Goal: Information Seeking & Learning: Learn about a topic

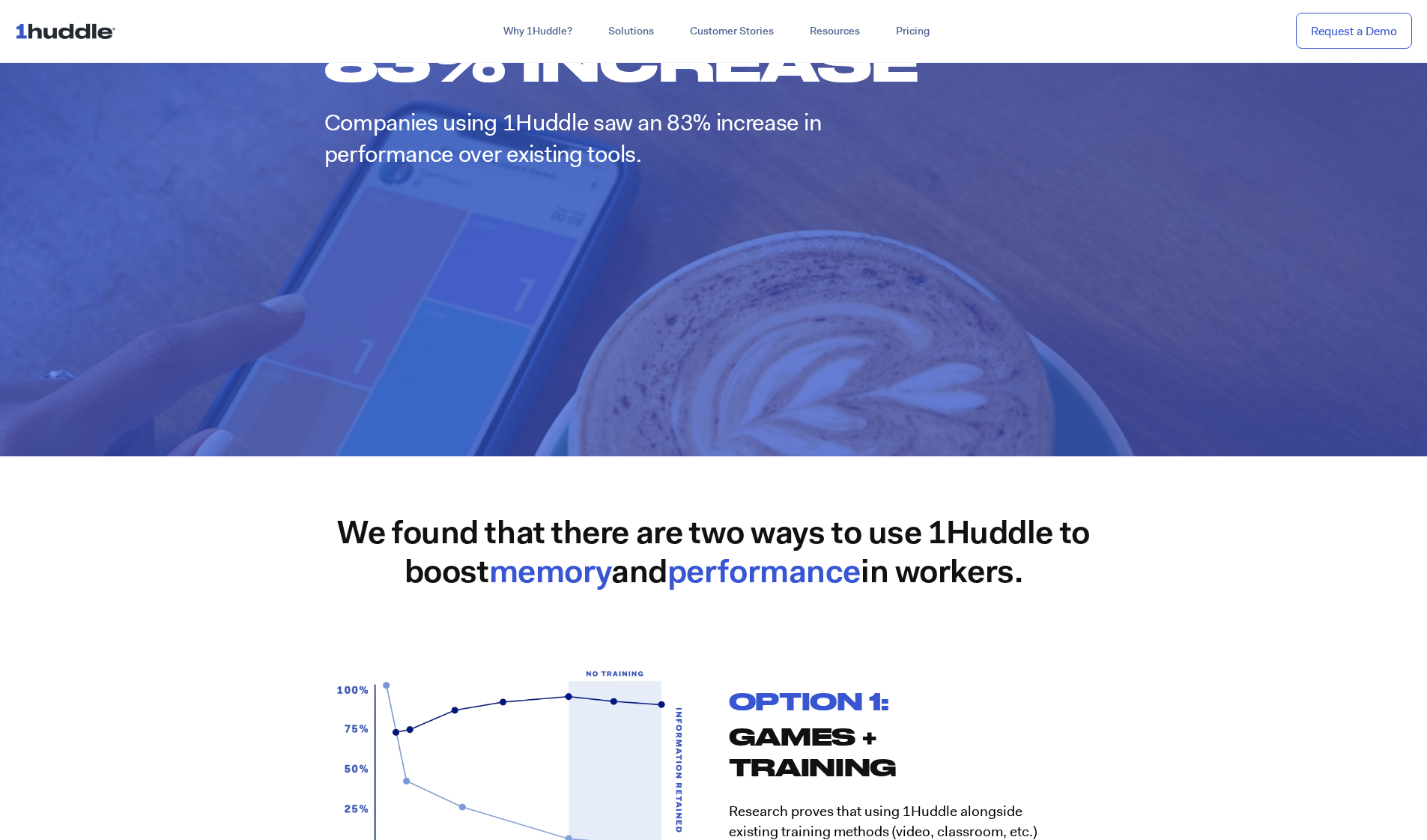
scroll to position [2019, 0]
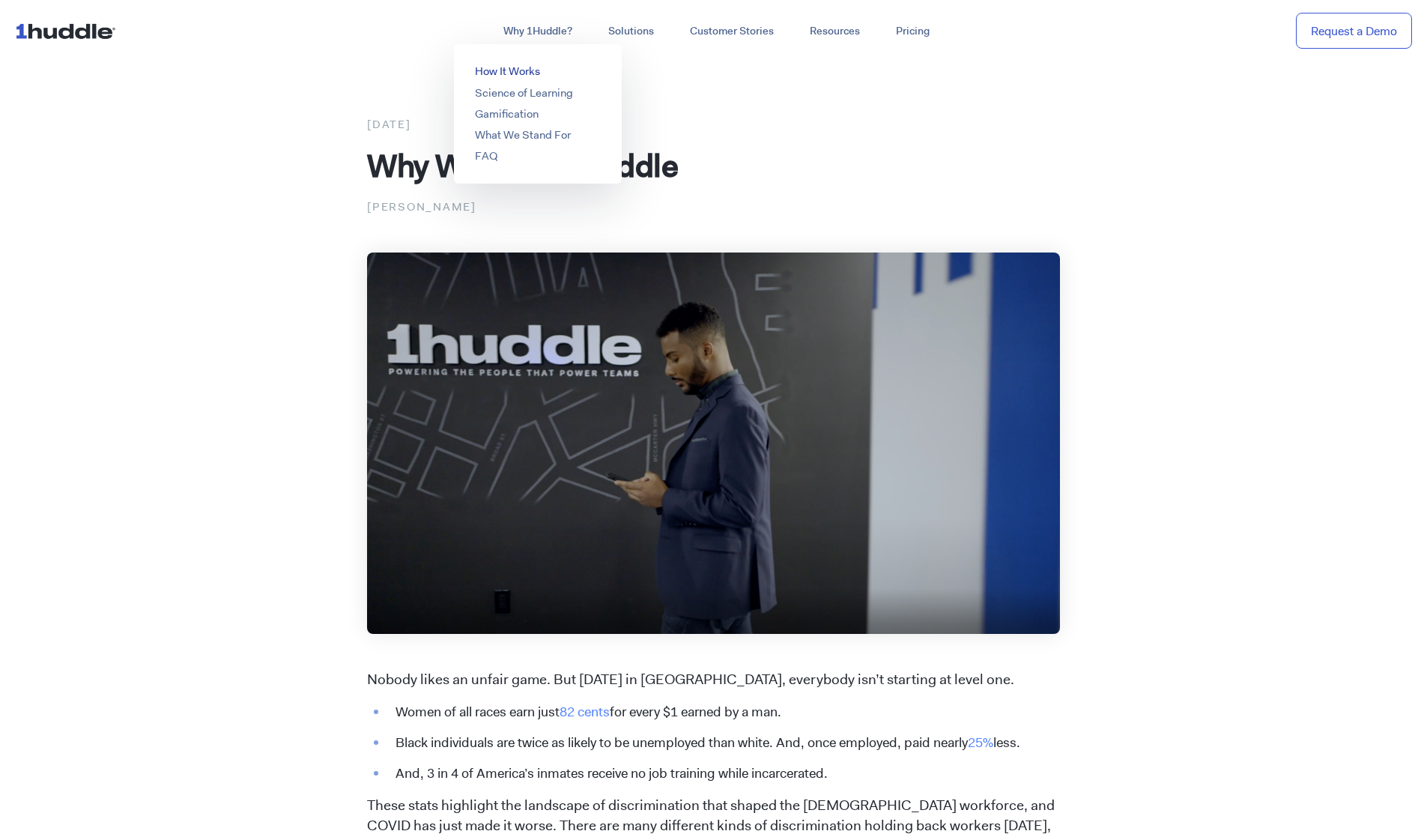
click at [494, 66] on link "How It Works" at bounding box center [508, 71] width 65 height 15
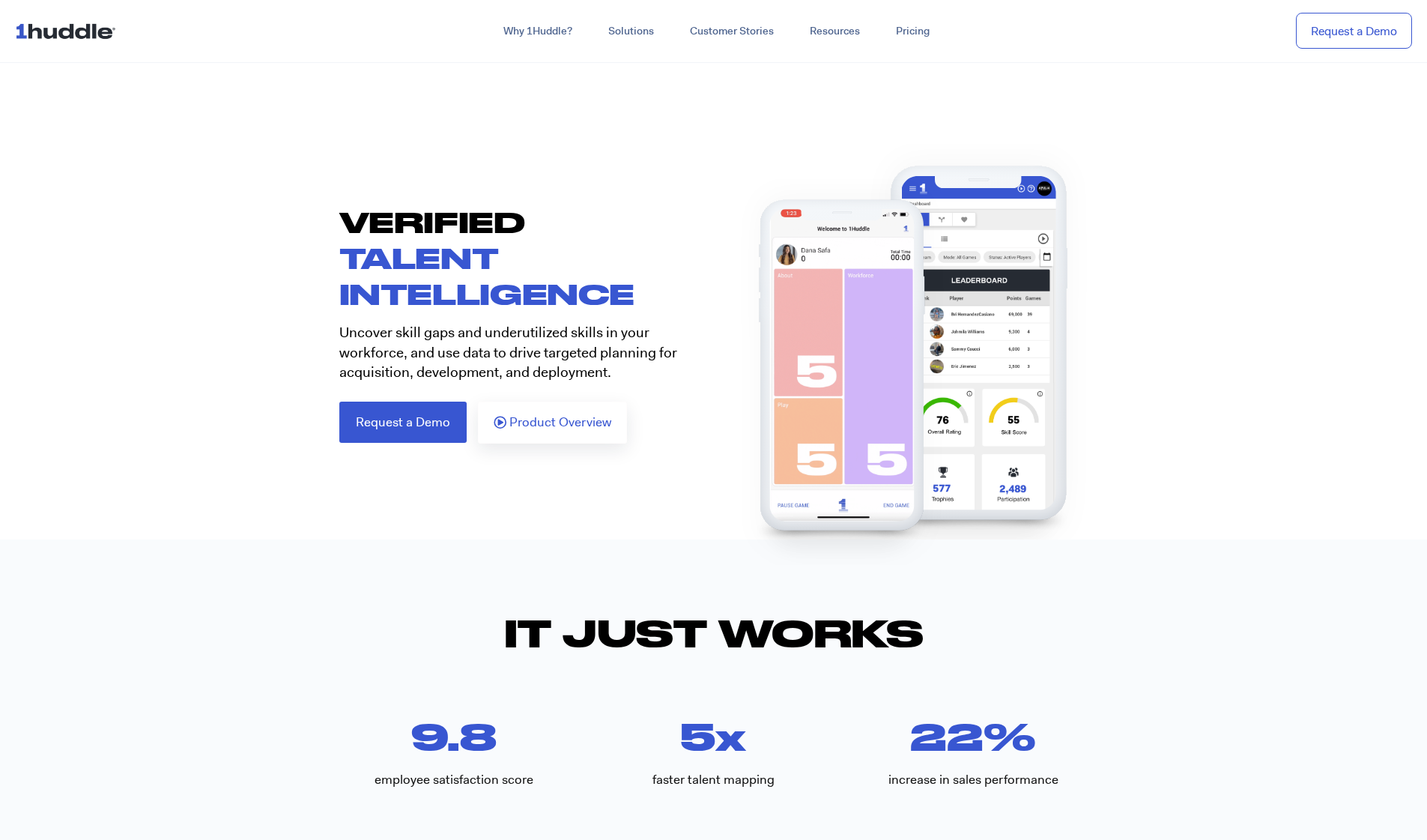
scroll to position [140, 0]
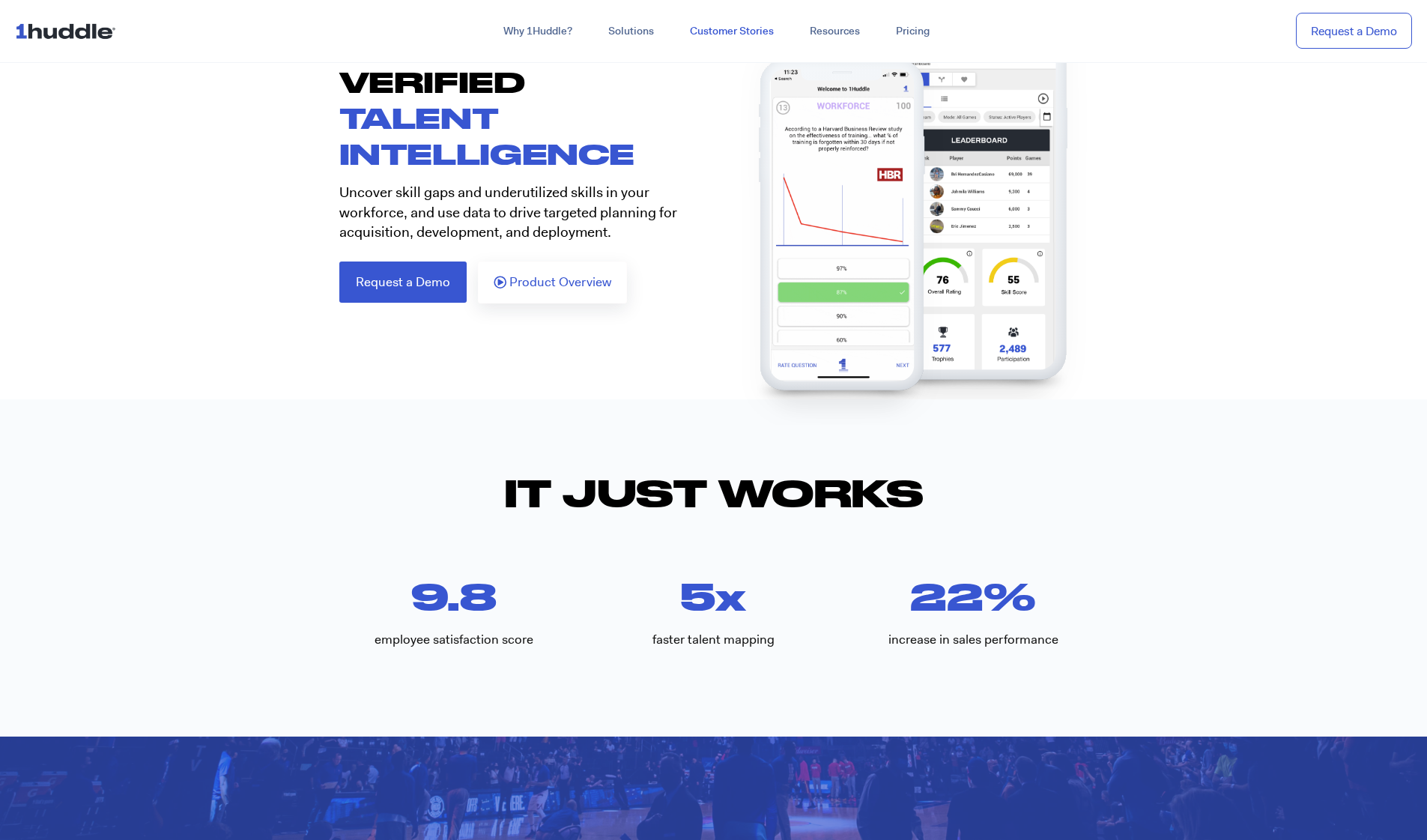
click at [718, 29] on link "Customer Stories" at bounding box center [731, 31] width 120 height 27
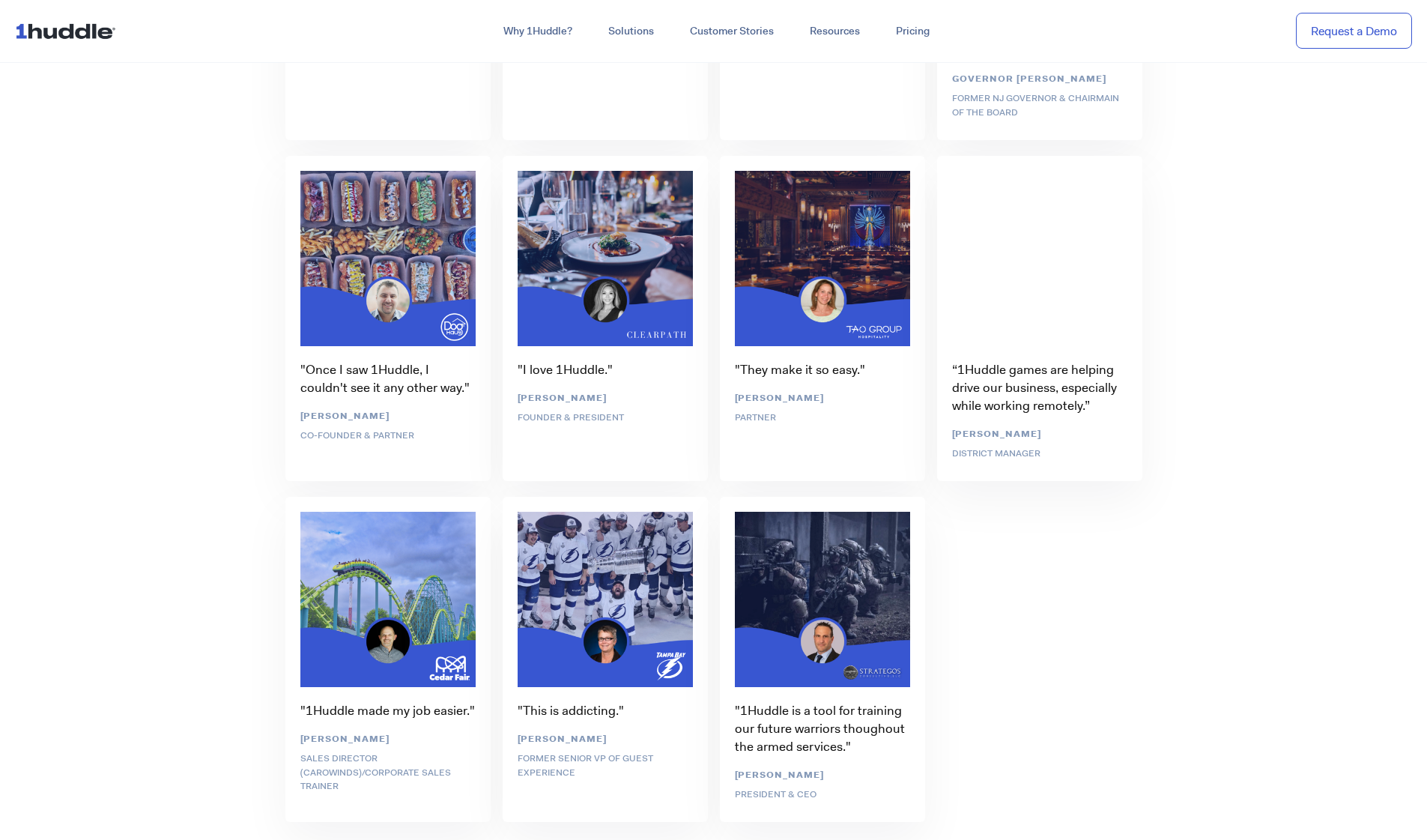
scroll to position [4993, 0]
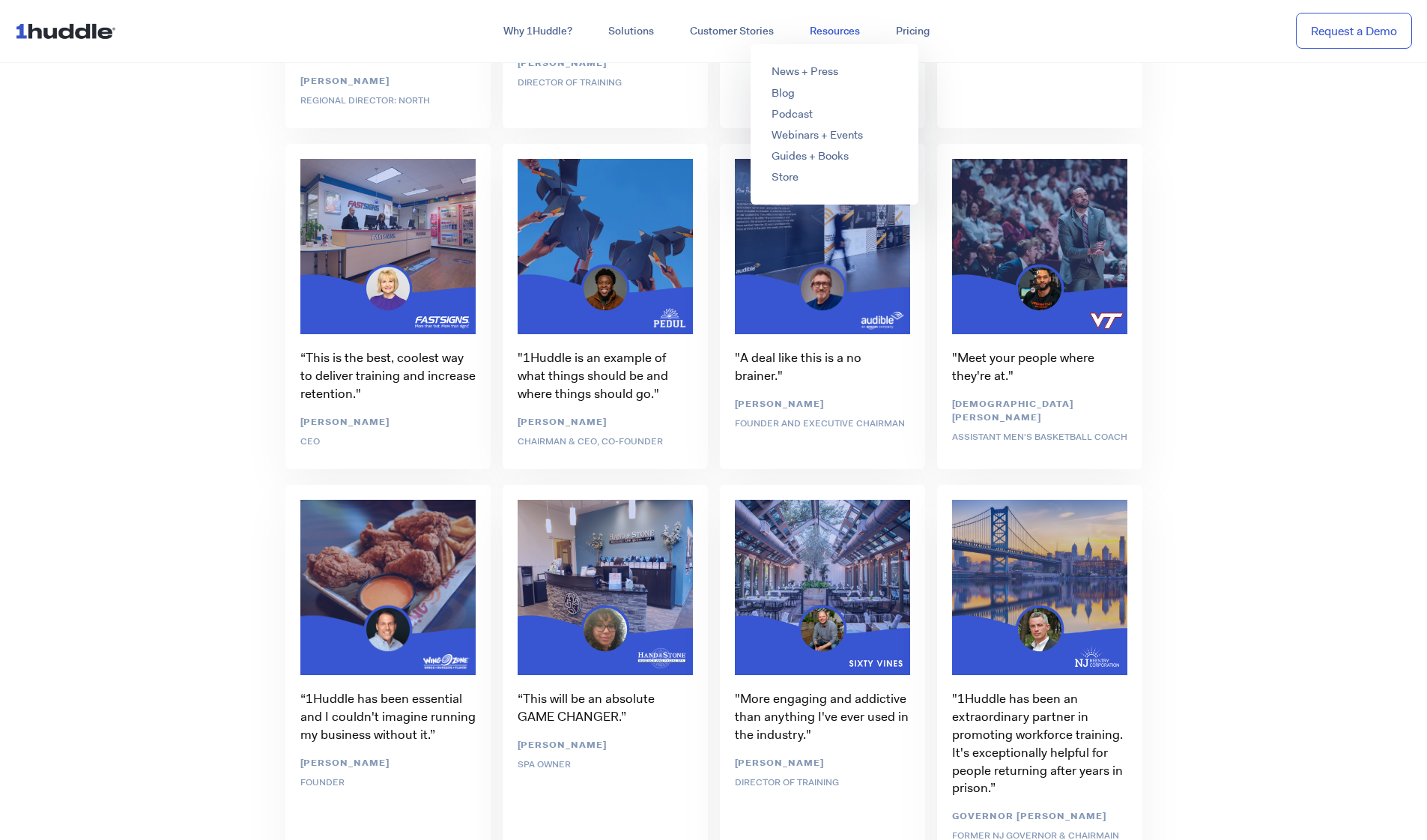
click at [814, 27] on link "Resources" at bounding box center [834, 31] width 86 height 27
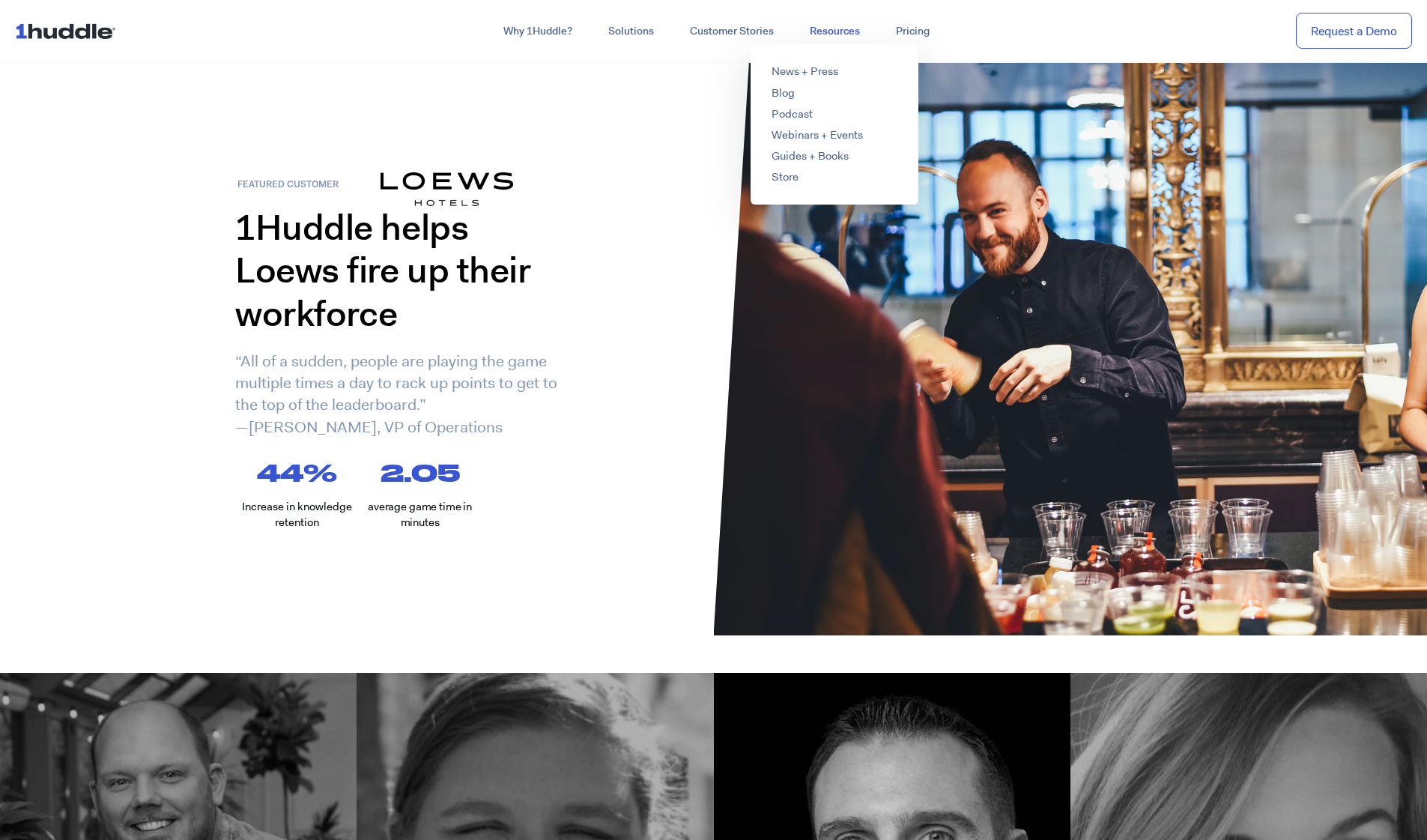
click at [825, 29] on link "Resources" at bounding box center [834, 31] width 86 height 27
click at [786, 133] on link "Webinars + Events" at bounding box center [817, 135] width 92 height 15
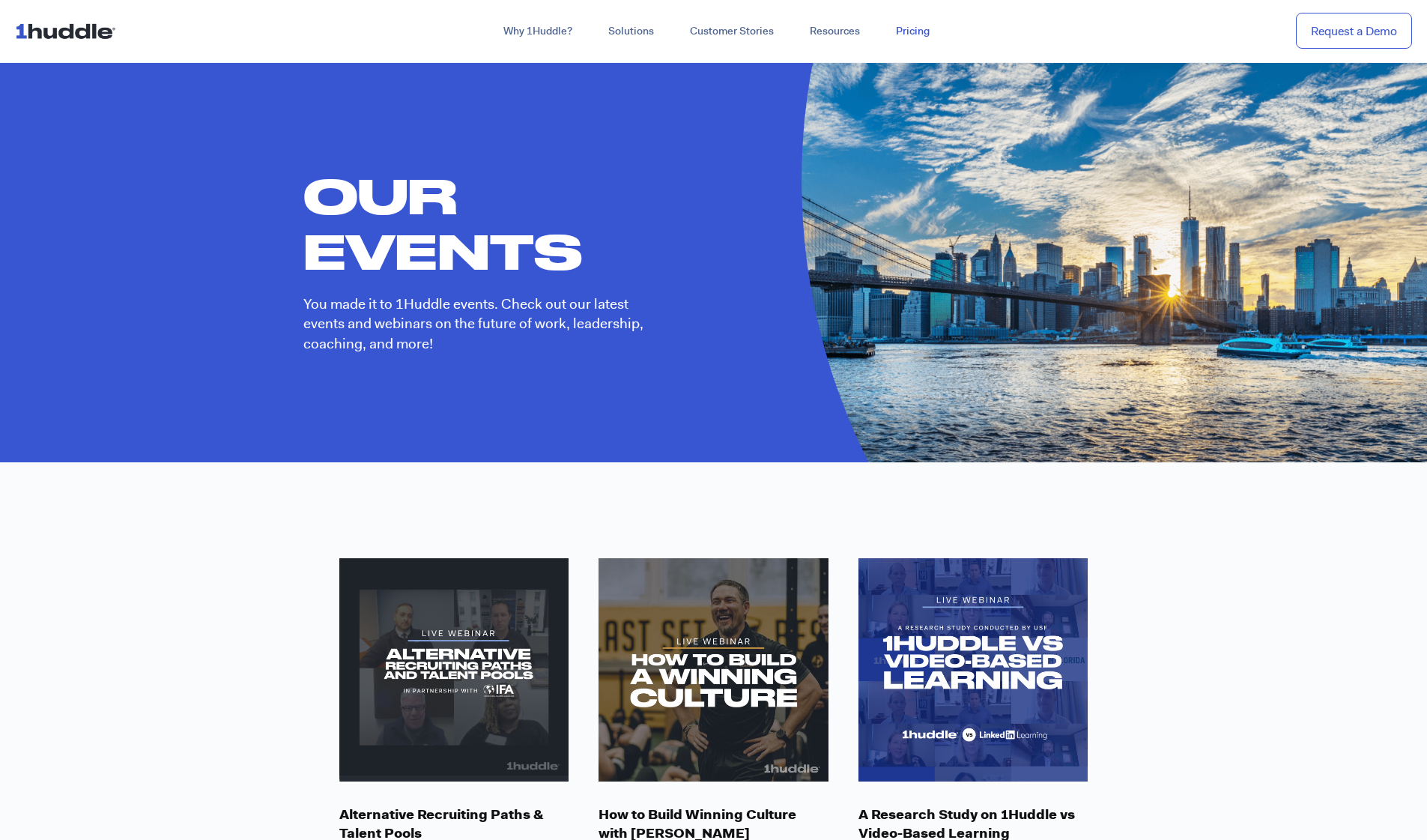
click at [893, 29] on link "Pricing" at bounding box center [912, 31] width 69 height 27
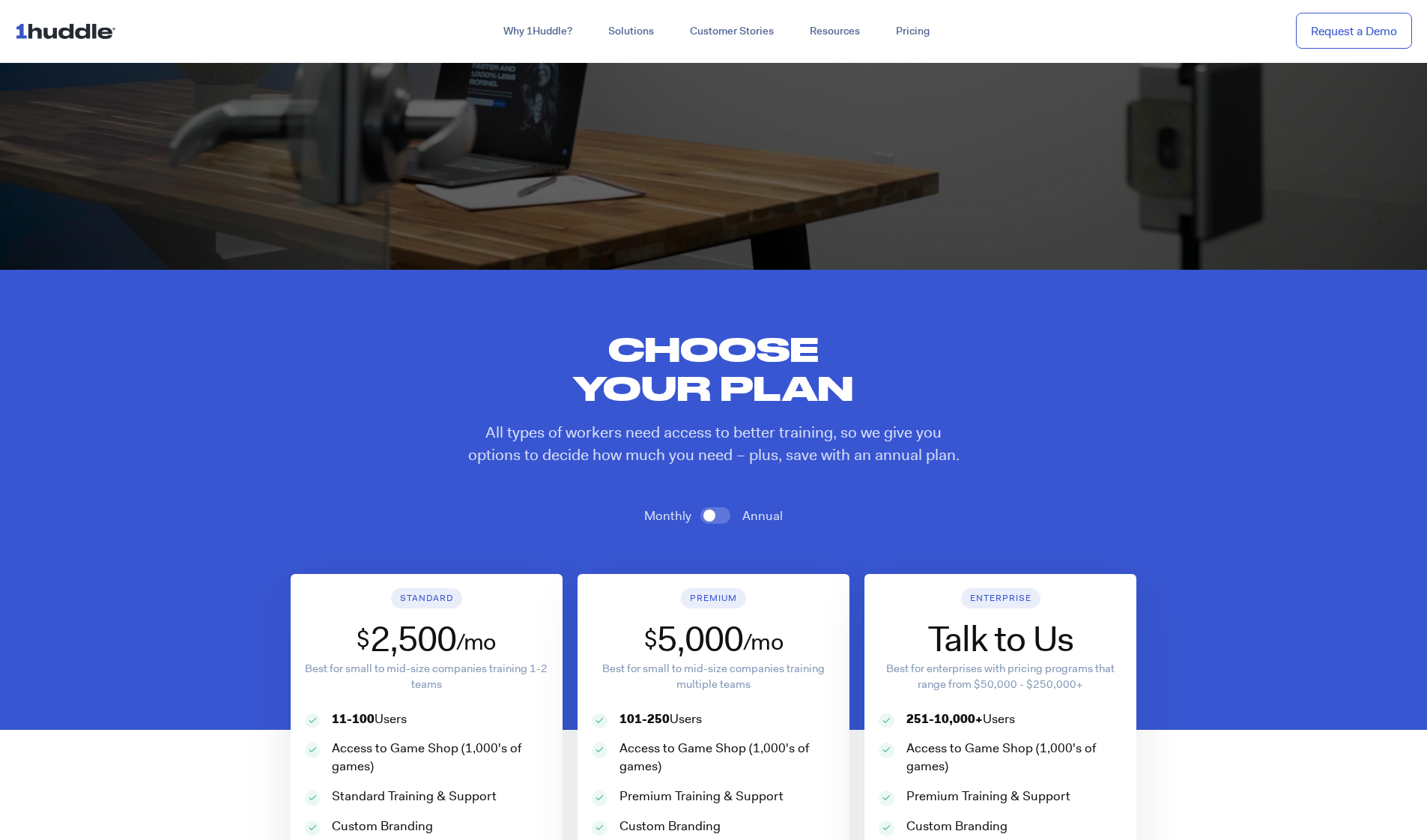
scroll to position [164, 0]
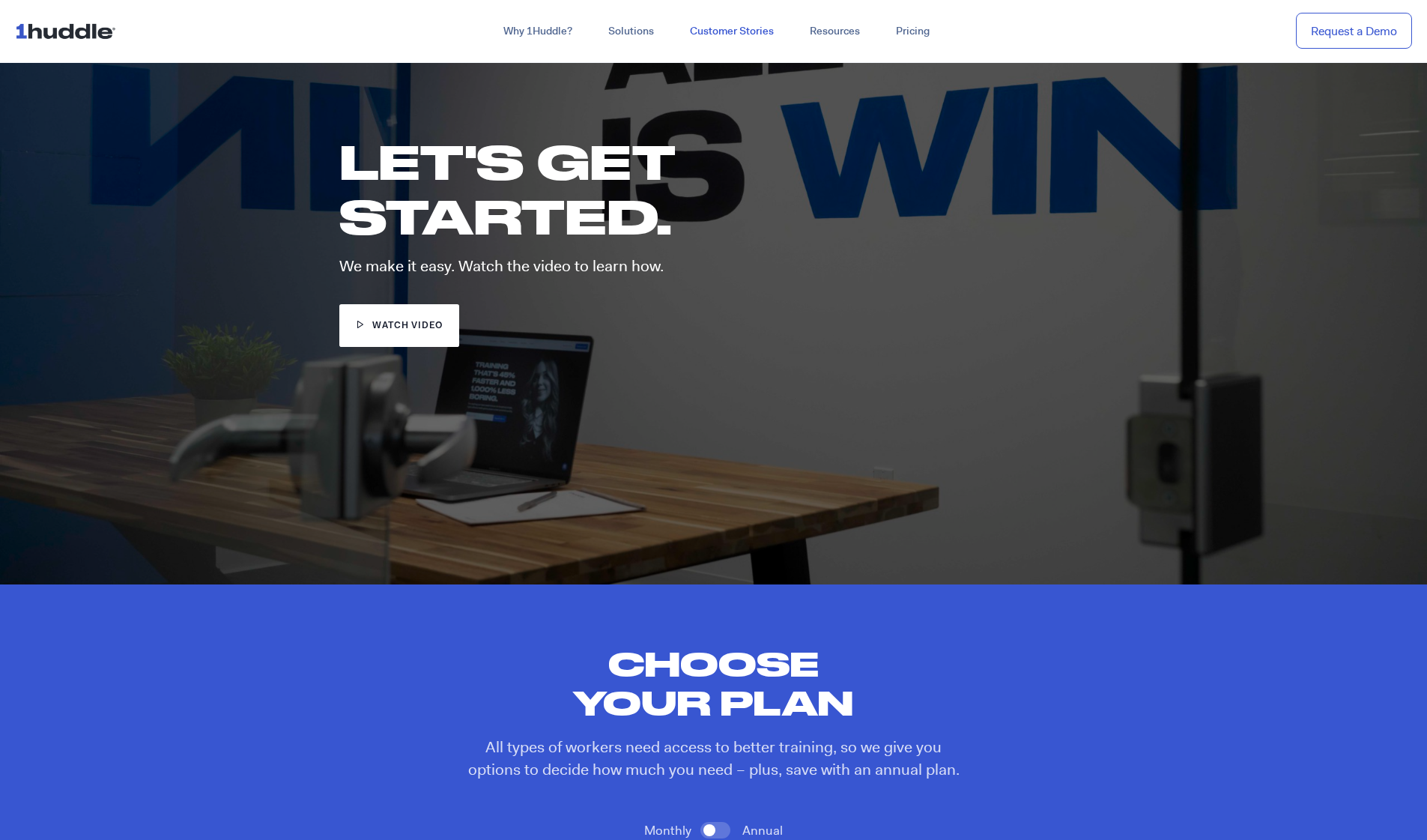
click at [736, 32] on link "Customer Stories" at bounding box center [731, 31] width 120 height 27
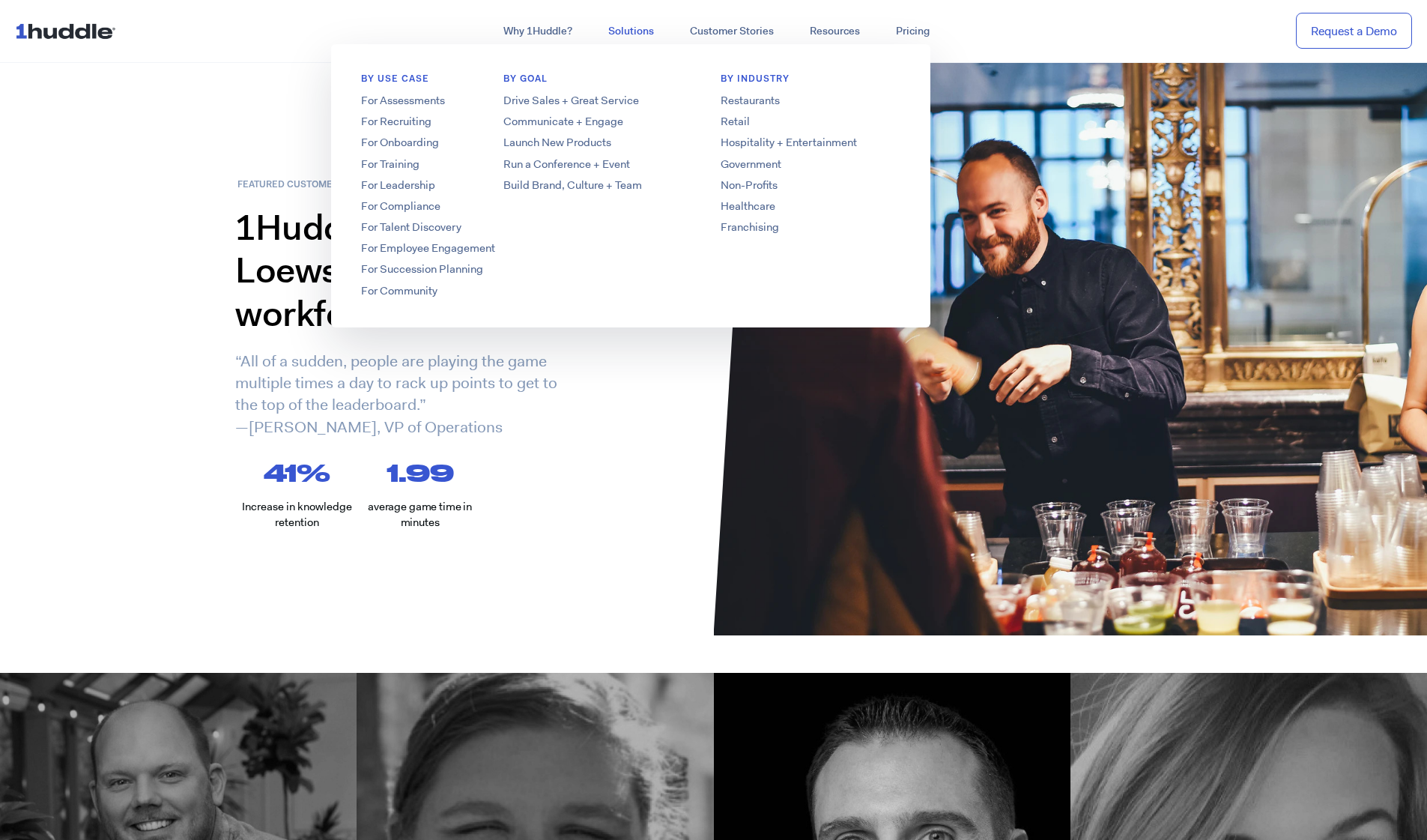
click at [644, 28] on link "Solutions" at bounding box center [631, 31] width 82 height 27
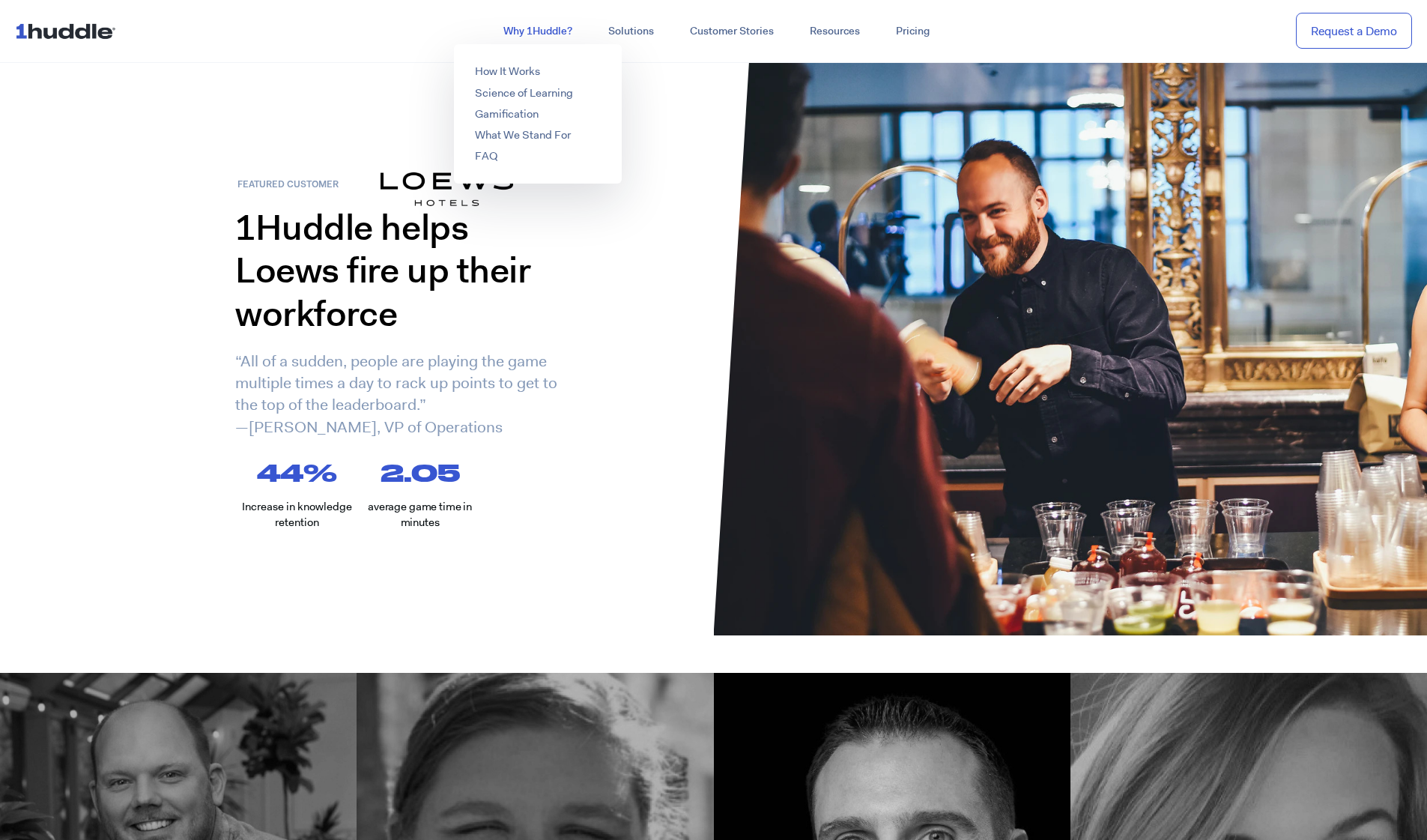
click at [551, 33] on link "Why 1Huddle?" at bounding box center [538, 31] width 105 height 27
click at [521, 93] on link "Science of Learning" at bounding box center [524, 93] width 98 height 15
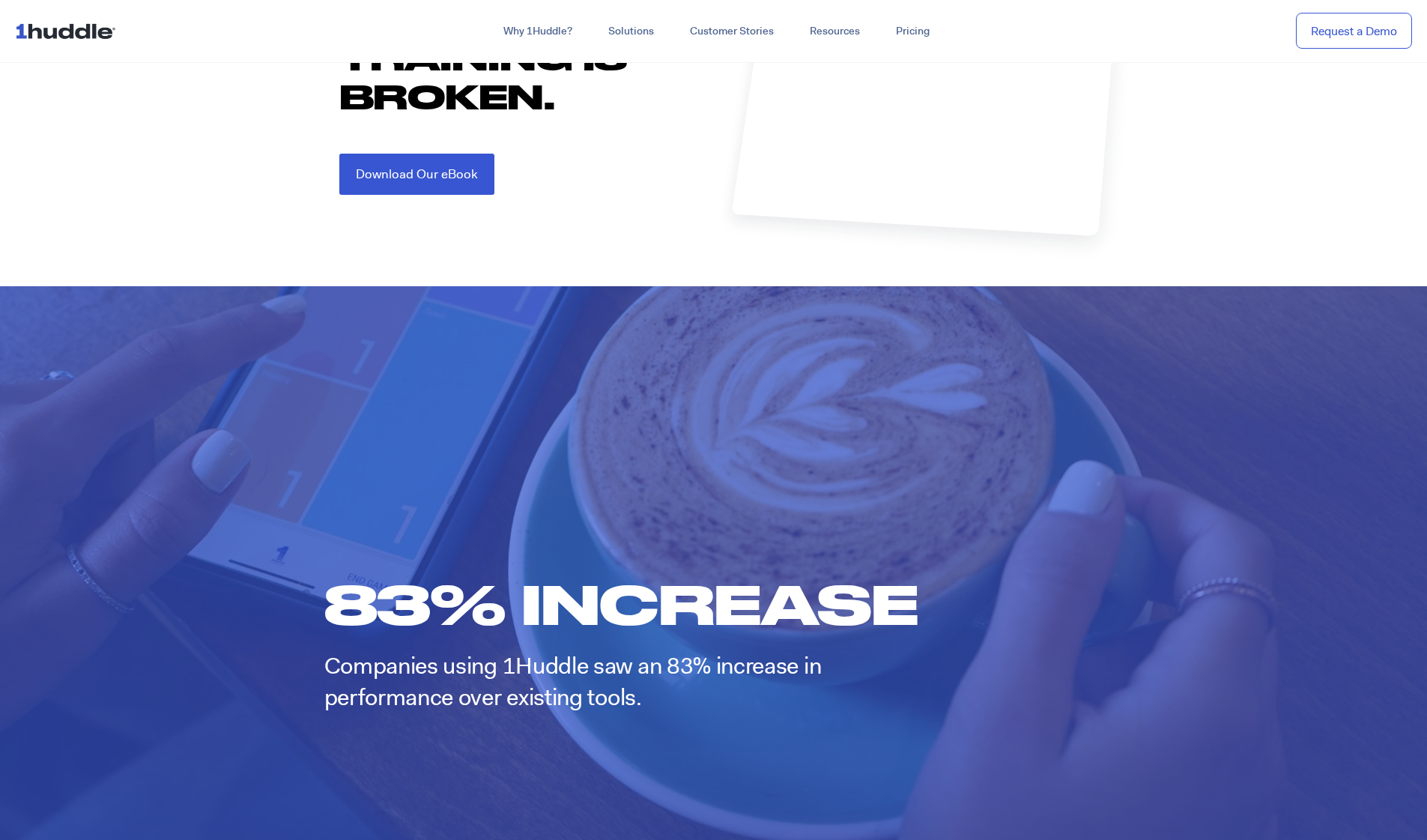
scroll to position [1282, 0]
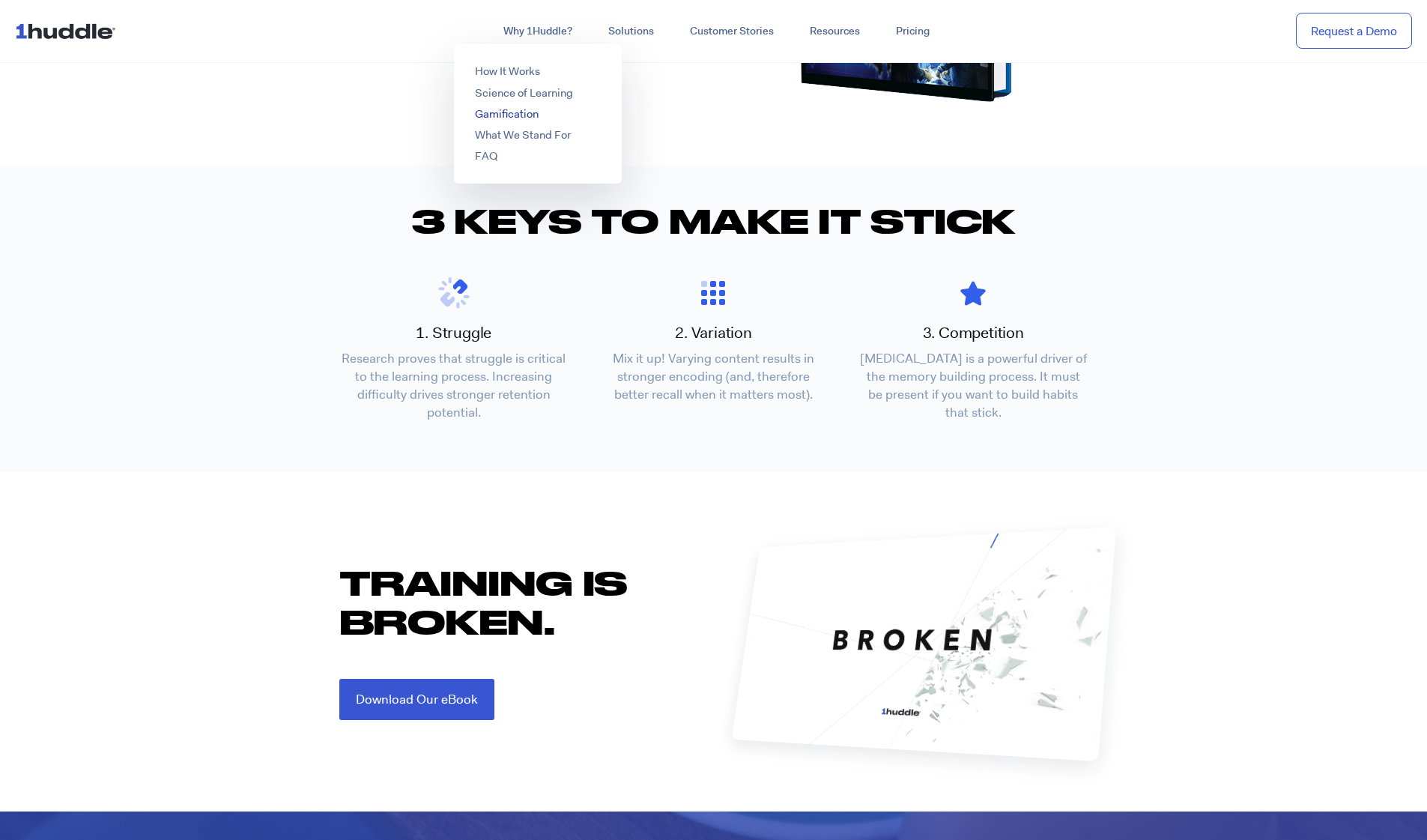
click at [506, 109] on link "Gamification" at bounding box center [507, 114] width 64 height 15
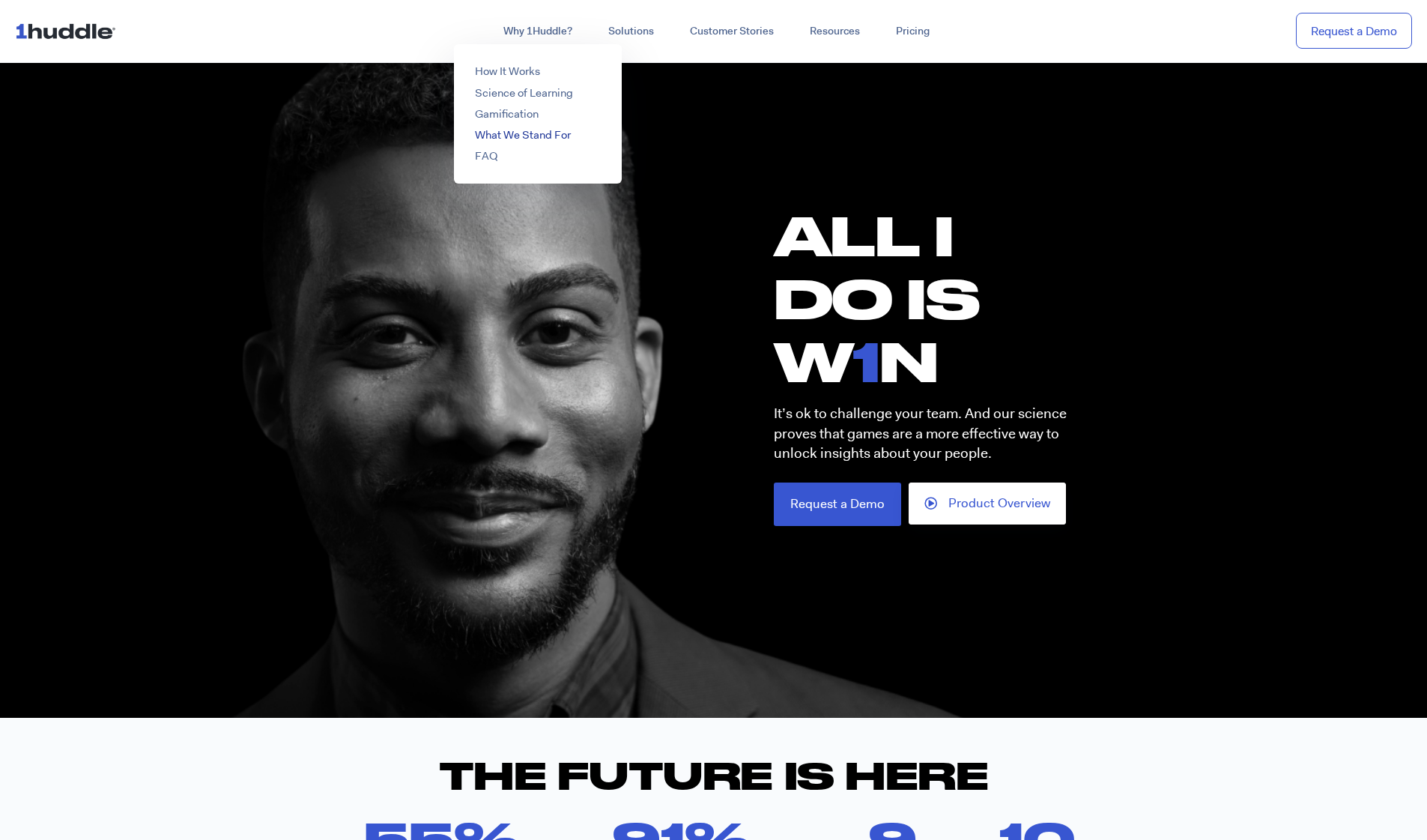
click at [527, 134] on link "What We Stand For" at bounding box center [522, 135] width 96 height 15
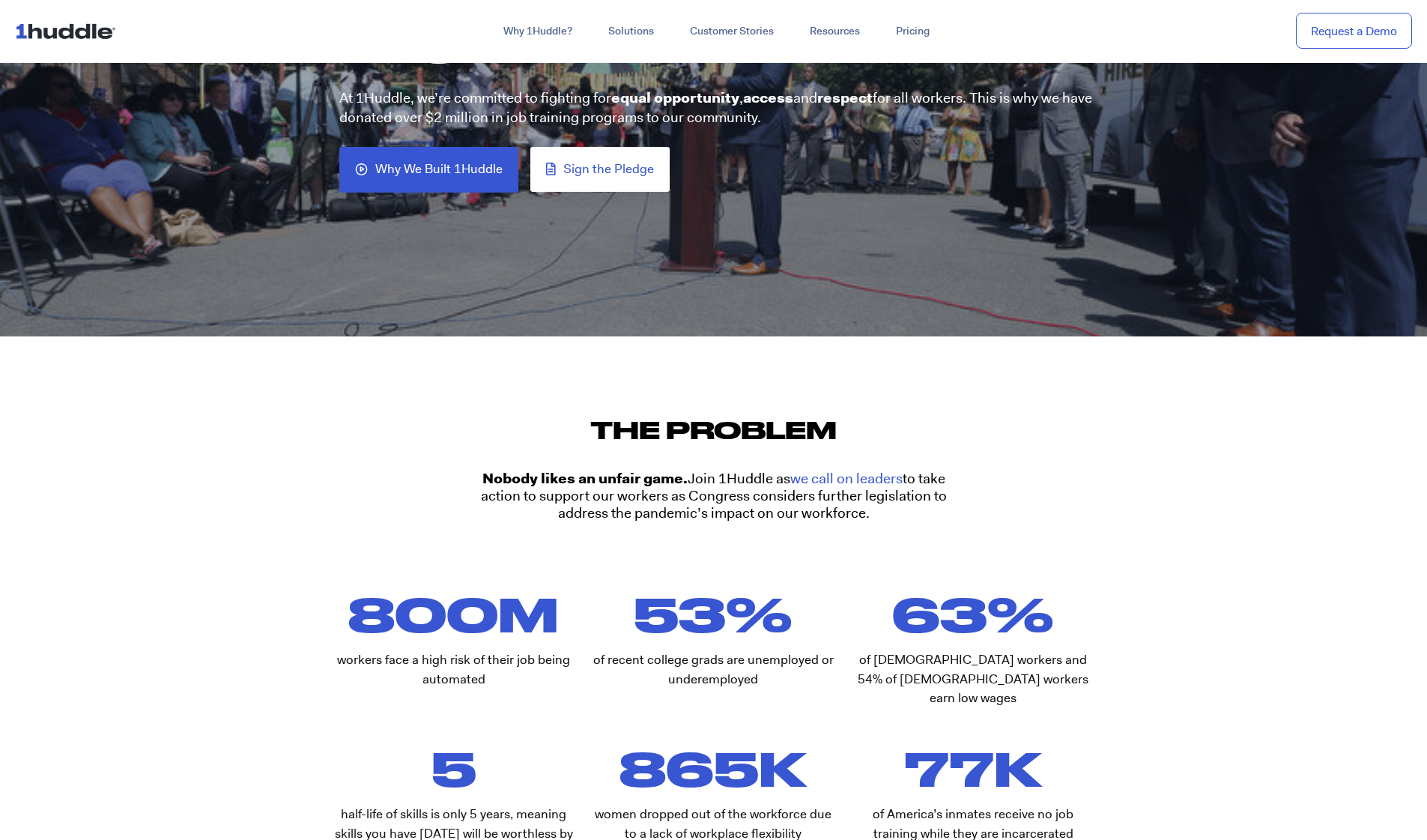
scroll to position [390, 0]
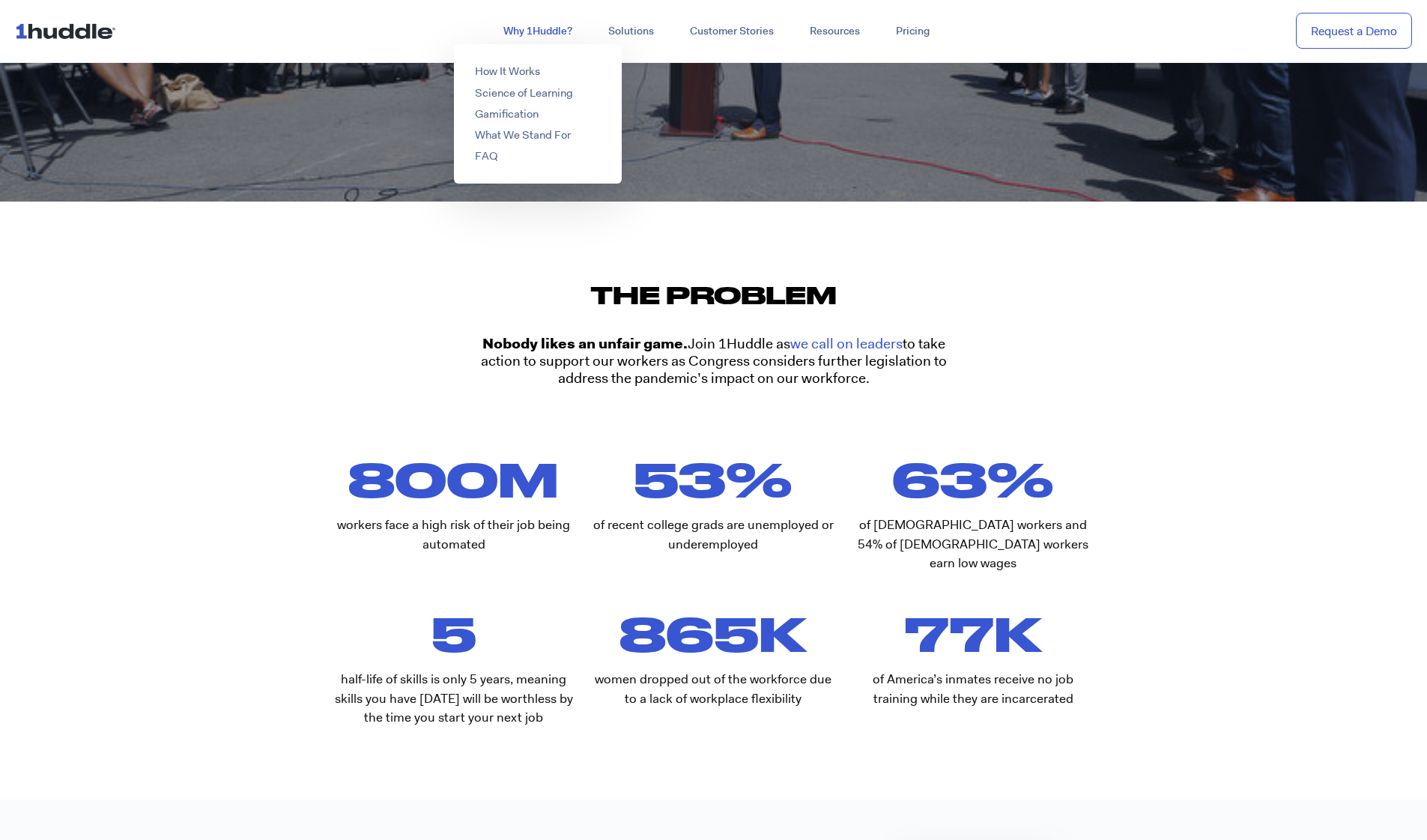
click at [553, 30] on link "Why 1Huddle?" at bounding box center [538, 31] width 105 height 27
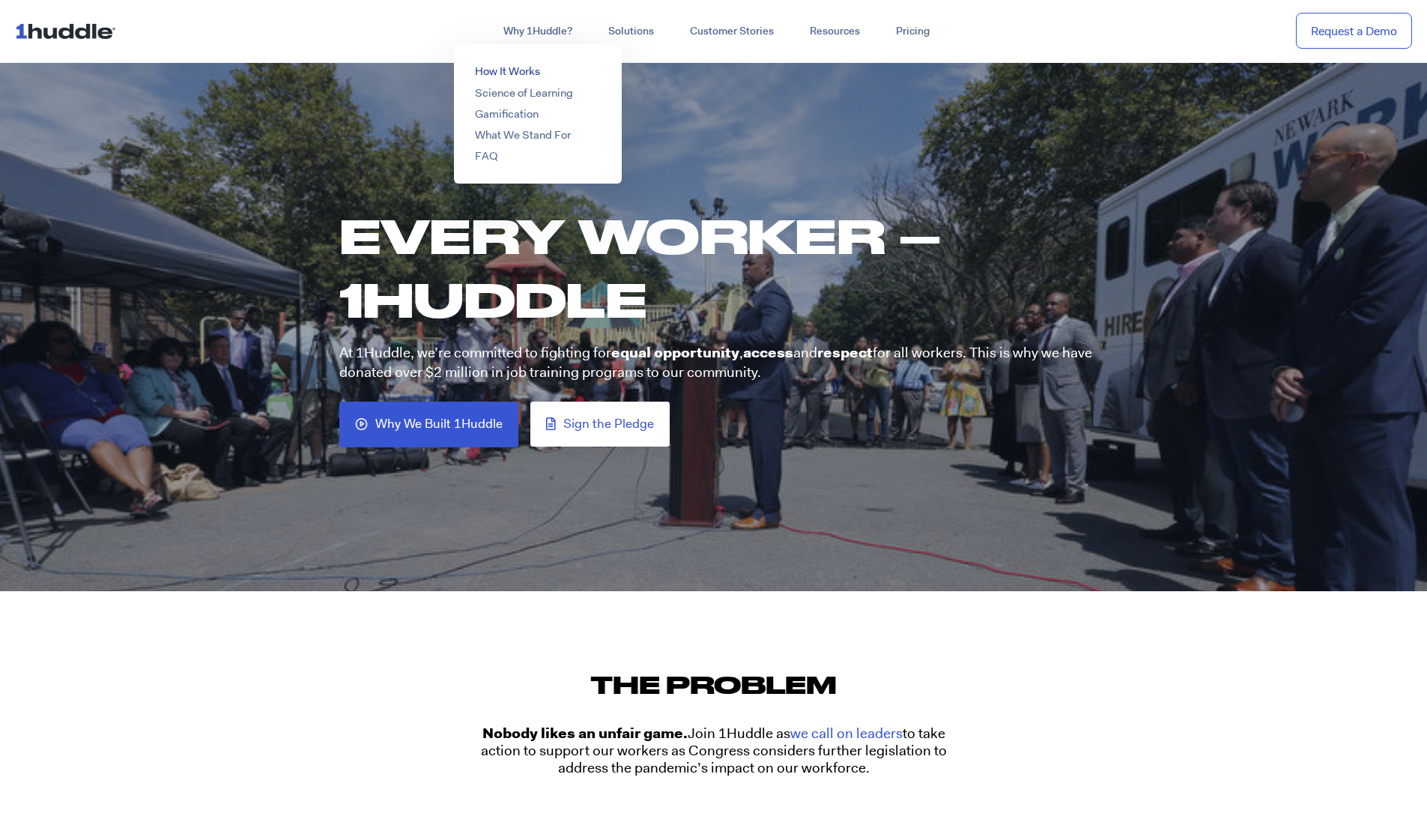
click at [526, 67] on link "How It Works" at bounding box center [508, 71] width 65 height 15
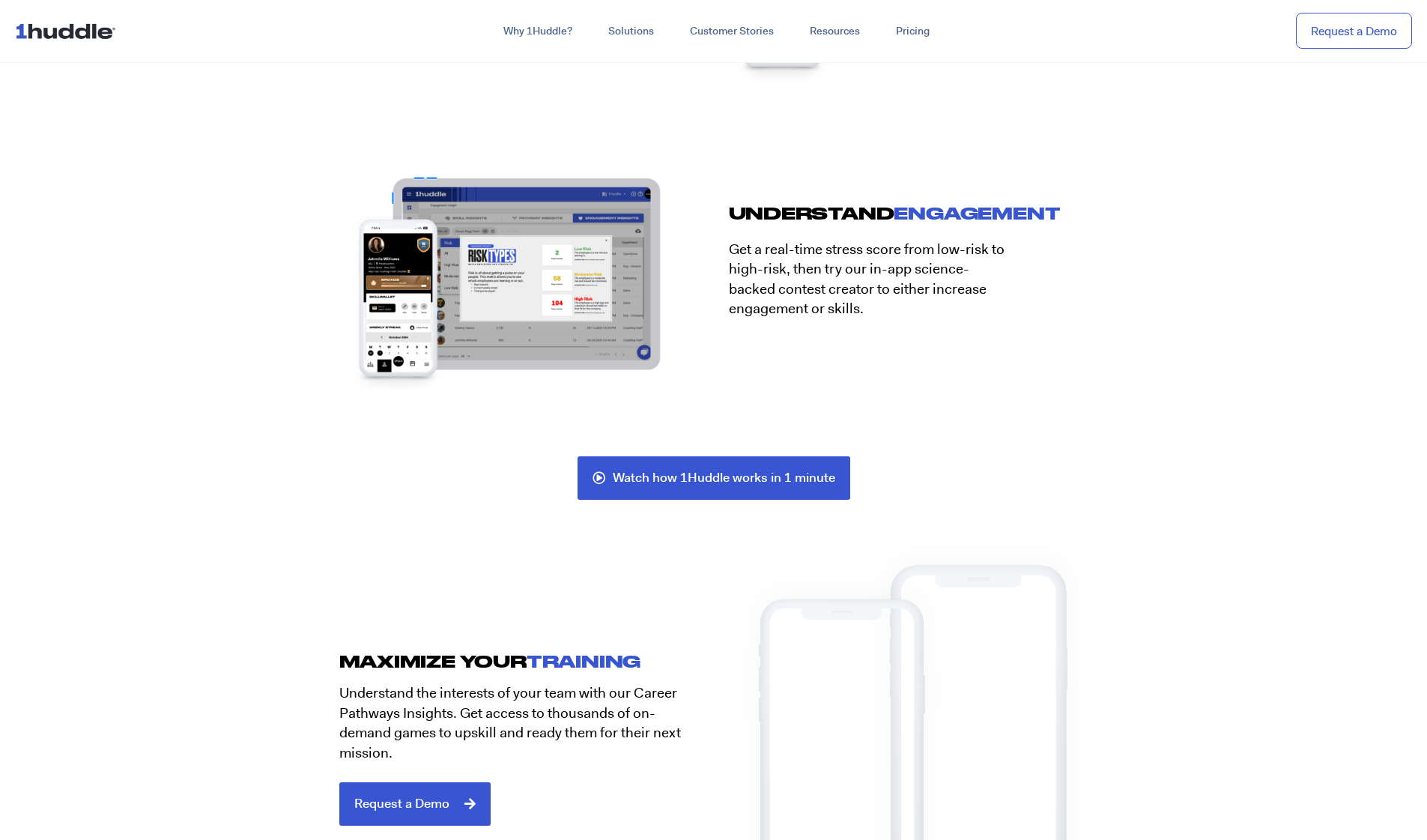
scroll to position [2801, 0]
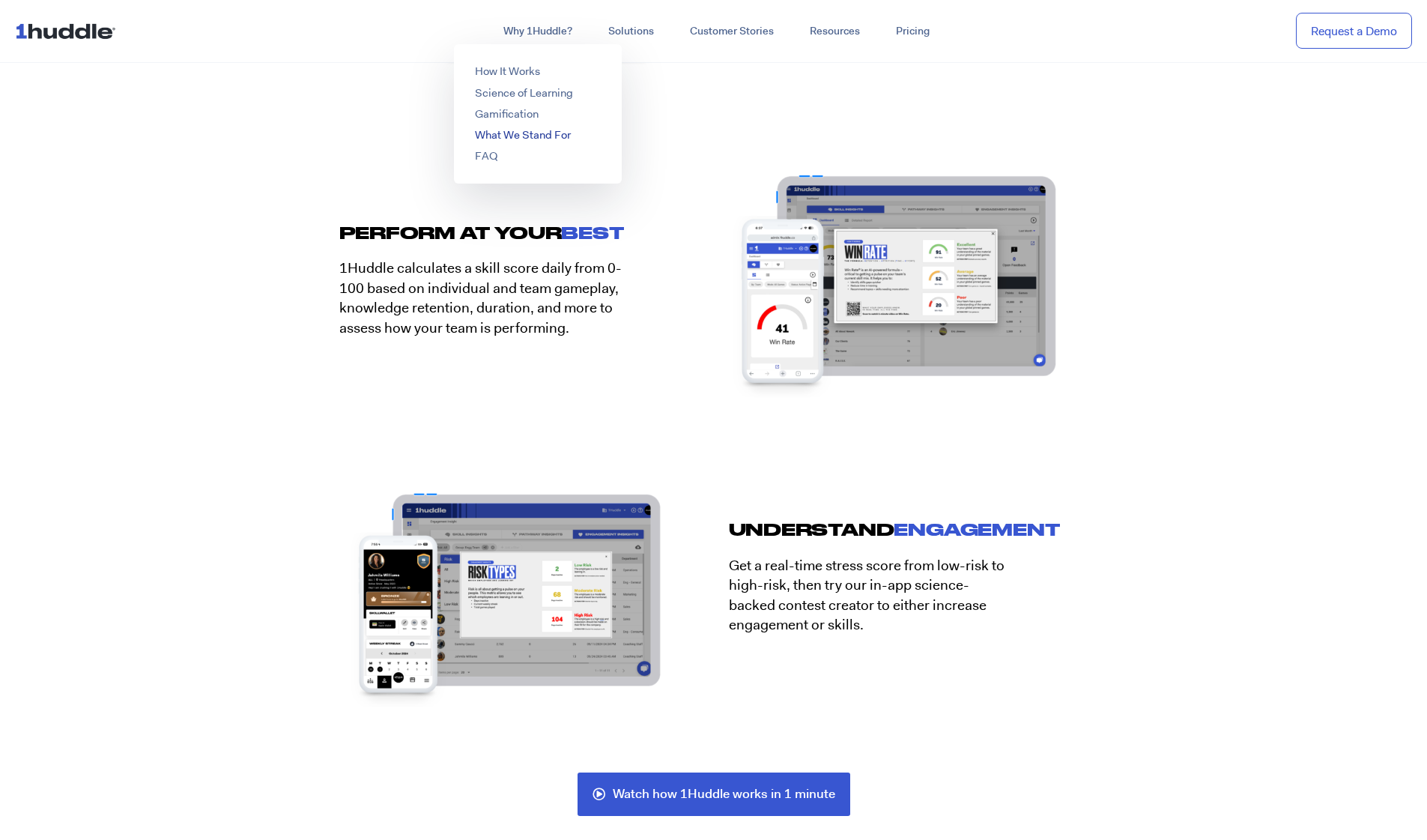
click at [511, 132] on link "What We Stand For" at bounding box center [522, 135] width 96 height 15
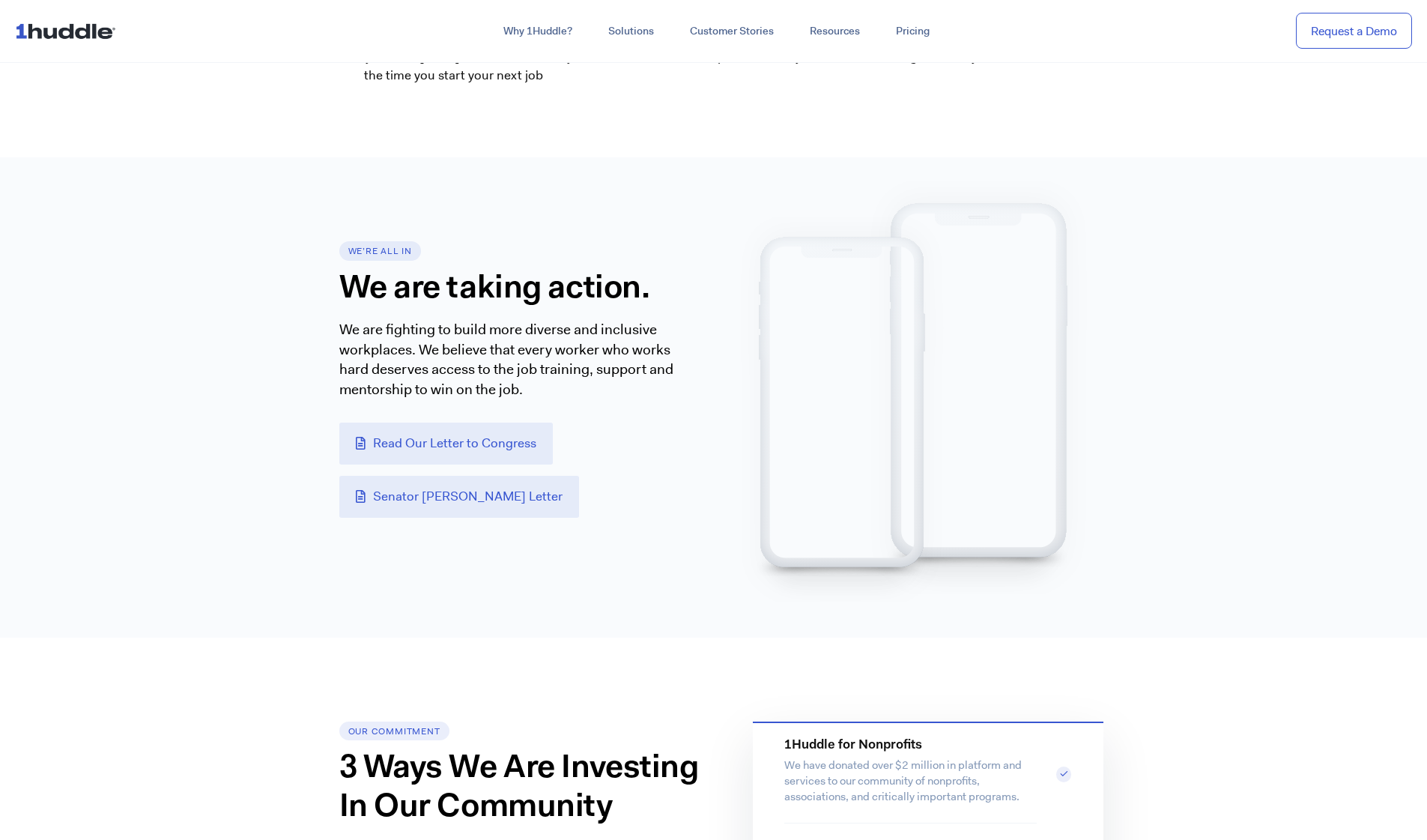
scroll to position [904, 0]
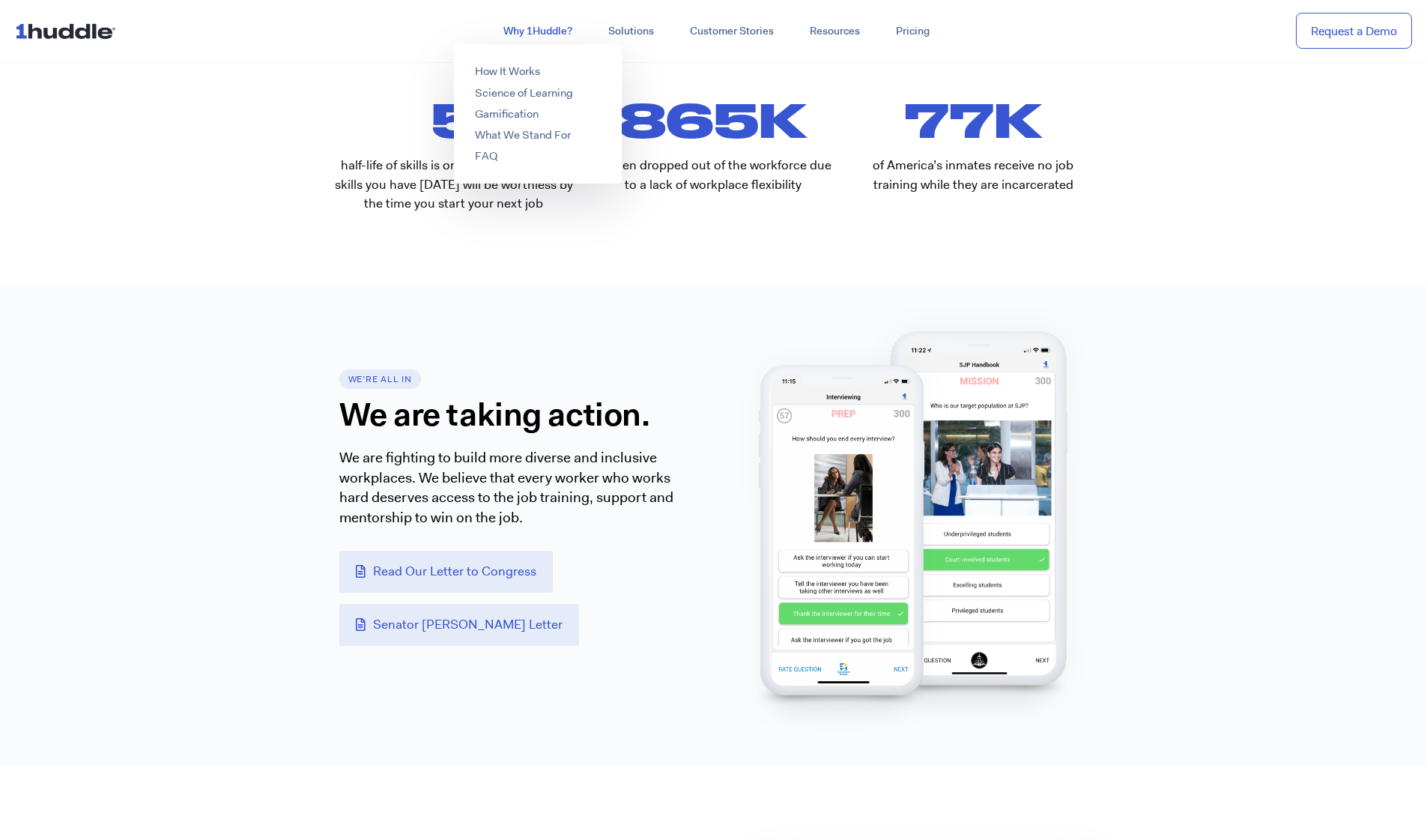
click at [569, 32] on link "Why 1Huddle?" at bounding box center [538, 31] width 105 height 27
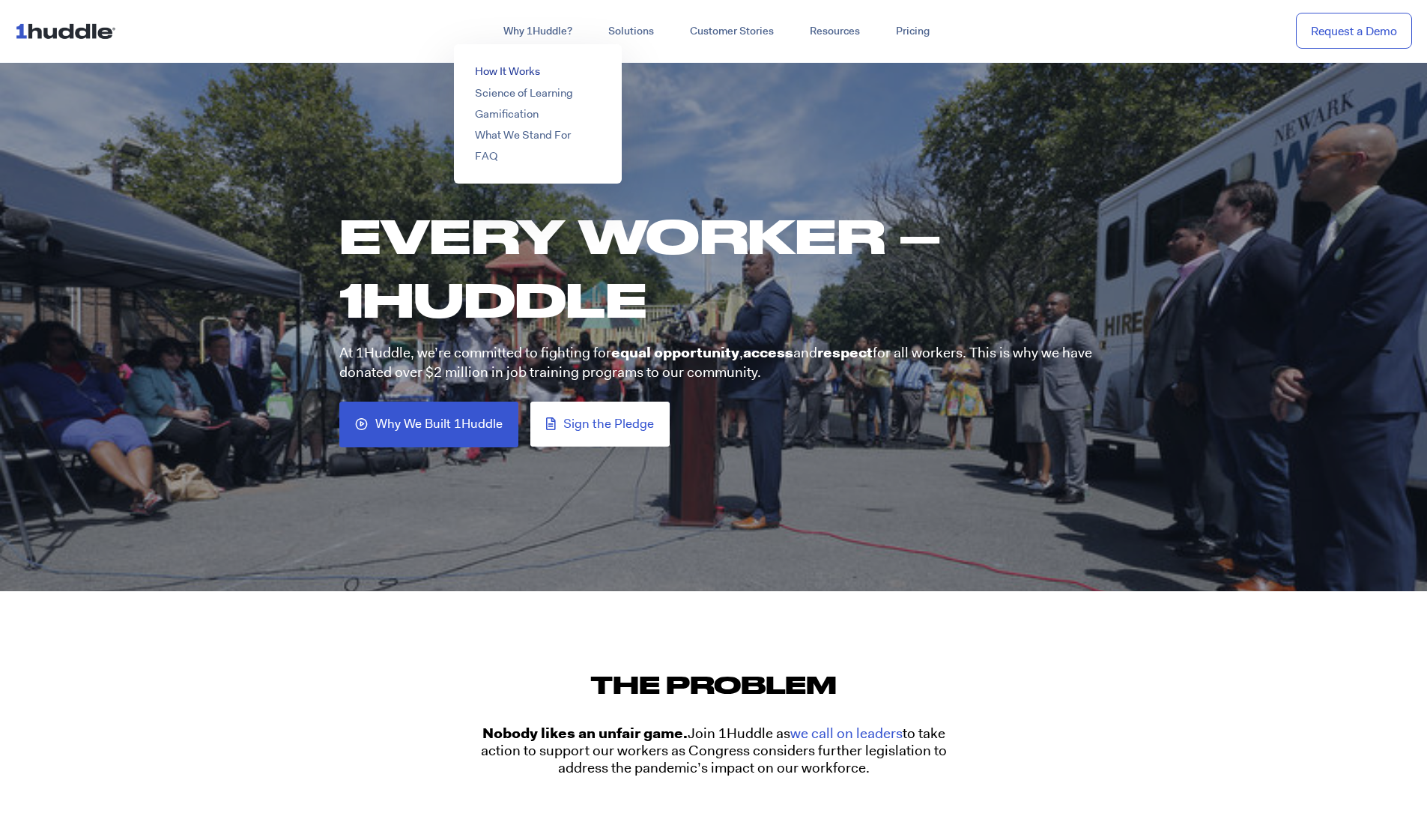
click at [518, 69] on link "How It Works" at bounding box center [508, 71] width 65 height 15
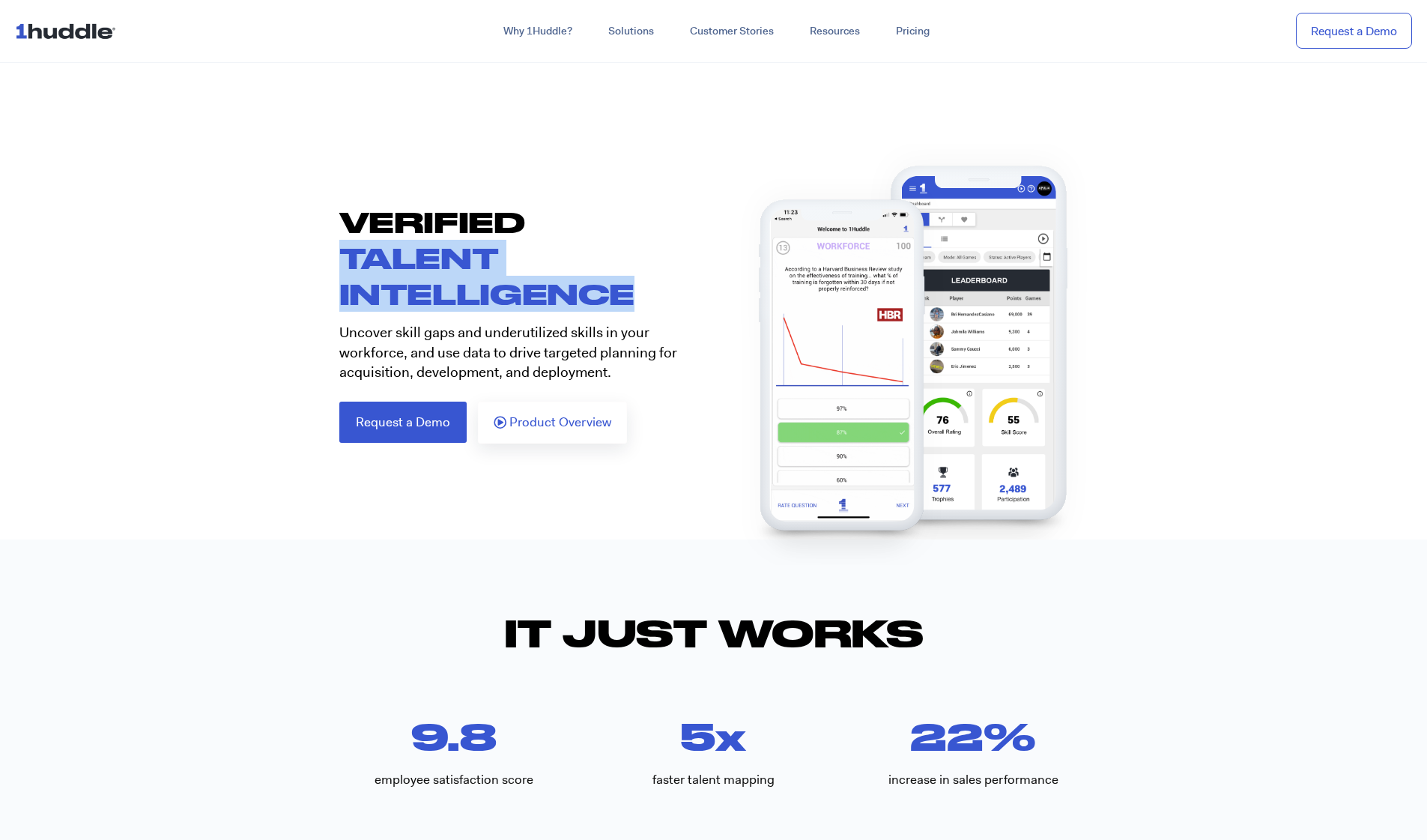
drag, startPoint x: 343, startPoint y: 250, endPoint x: 641, endPoint y: 311, distance: 304.2
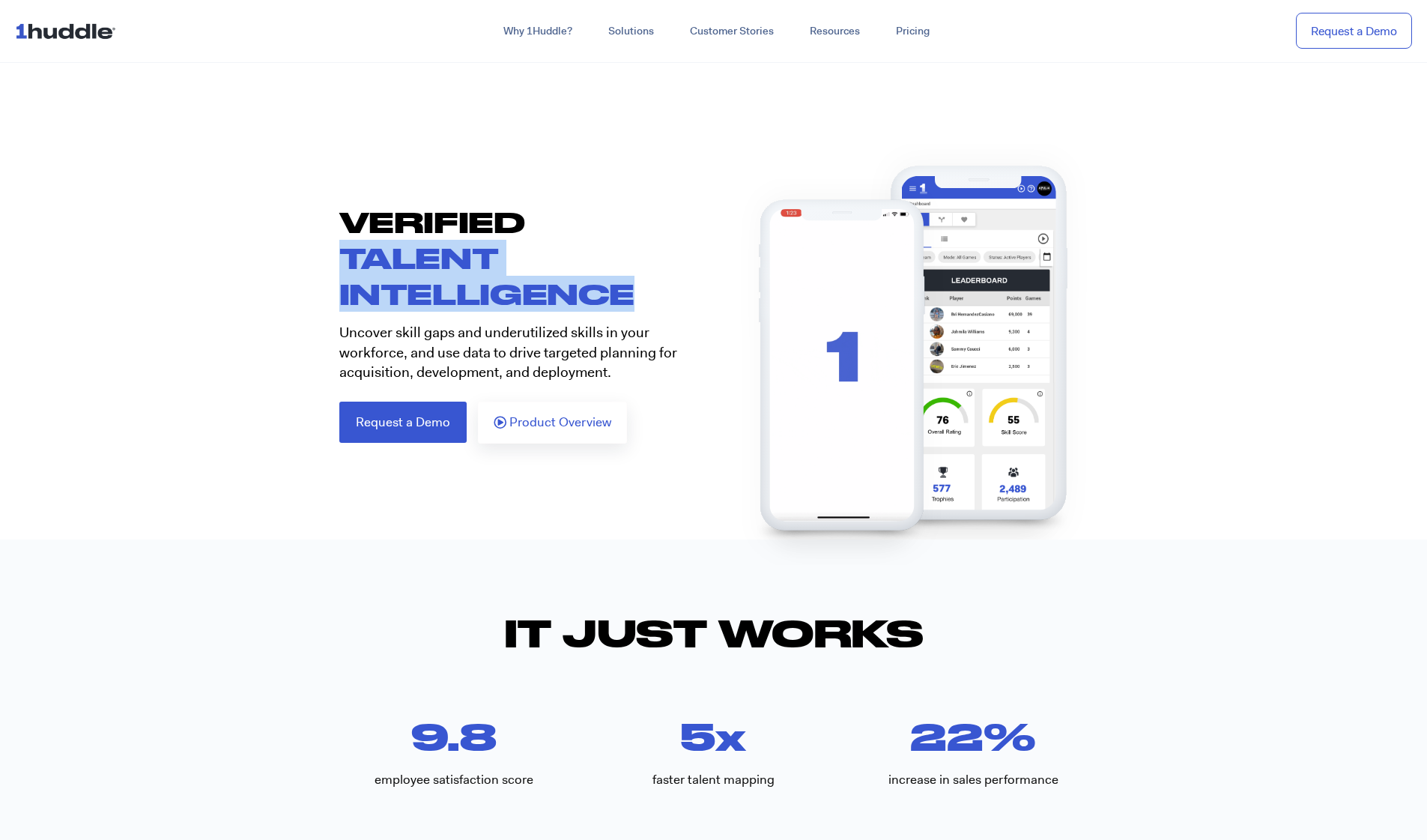
click at [642, 312] on div "VERIFIED TALENT INTELLIGENCE Uncover skill gaps and underutilized skills in you…" at bounding box center [519, 323] width 390 height 239
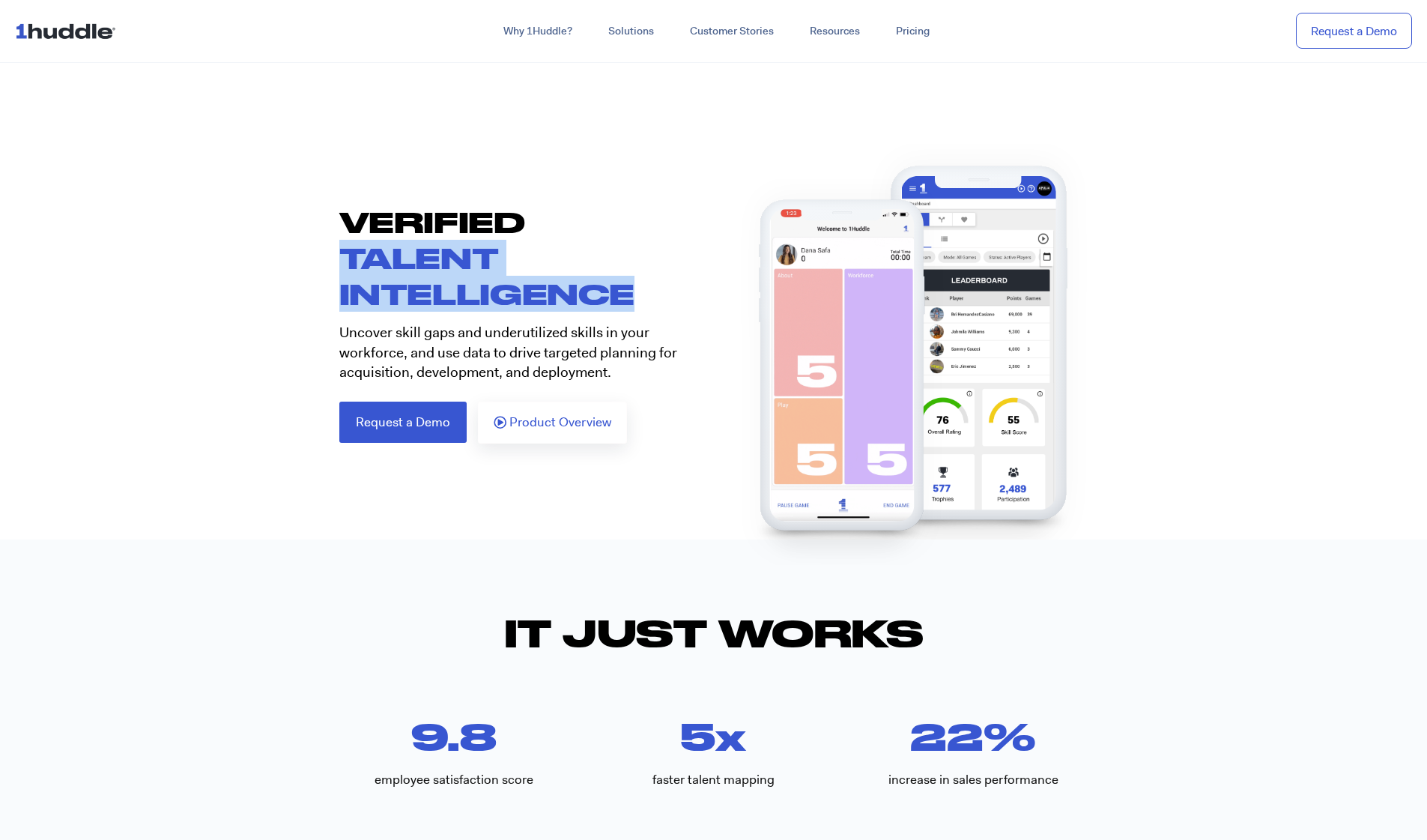
copy span "TALENT INTELLIGENCE"
